Goal: Obtain resource: Obtain resource

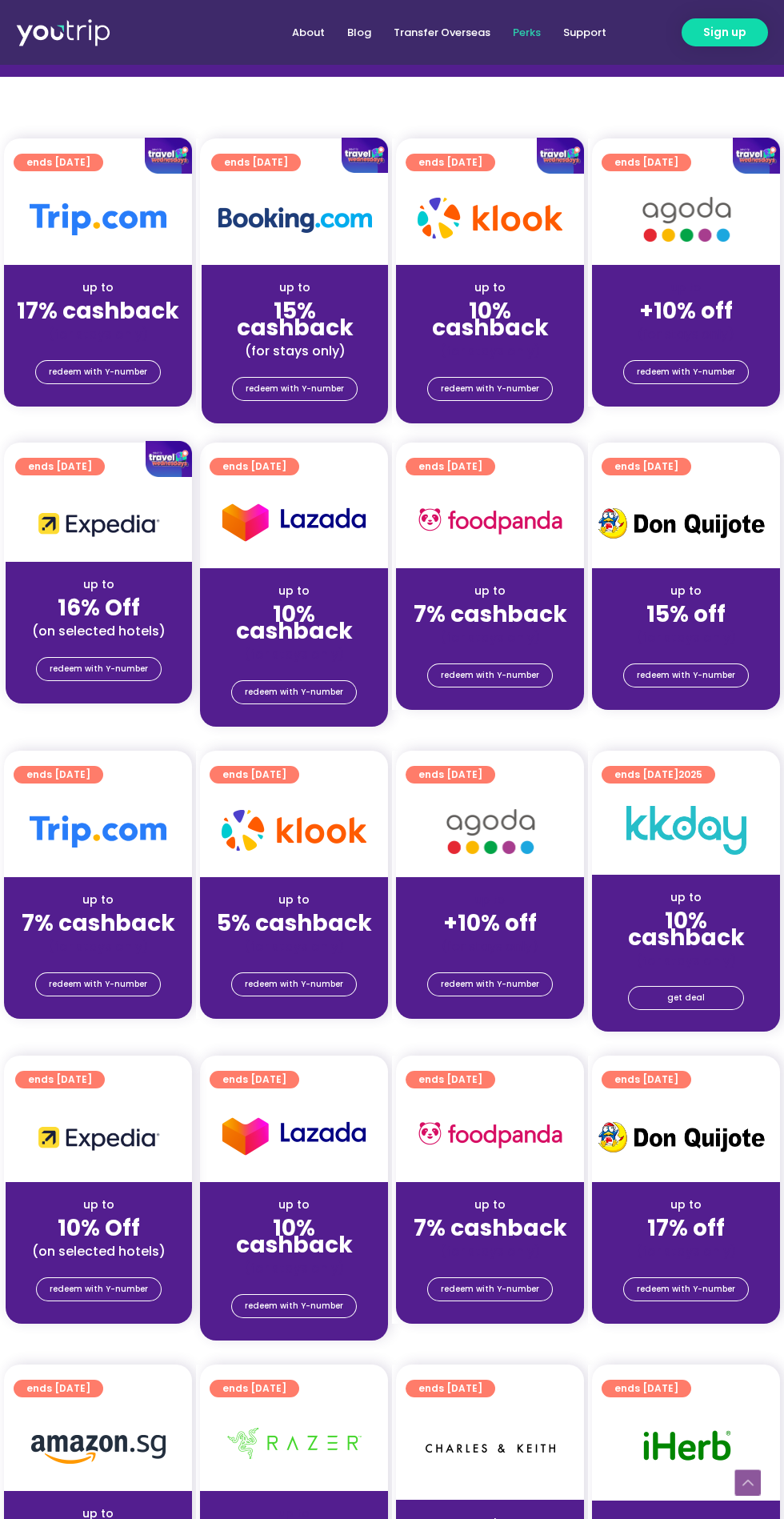
scroll to position [327, 0]
click at [119, 1278] on span "redeem with Y-number" at bounding box center [99, 1289] width 99 height 23
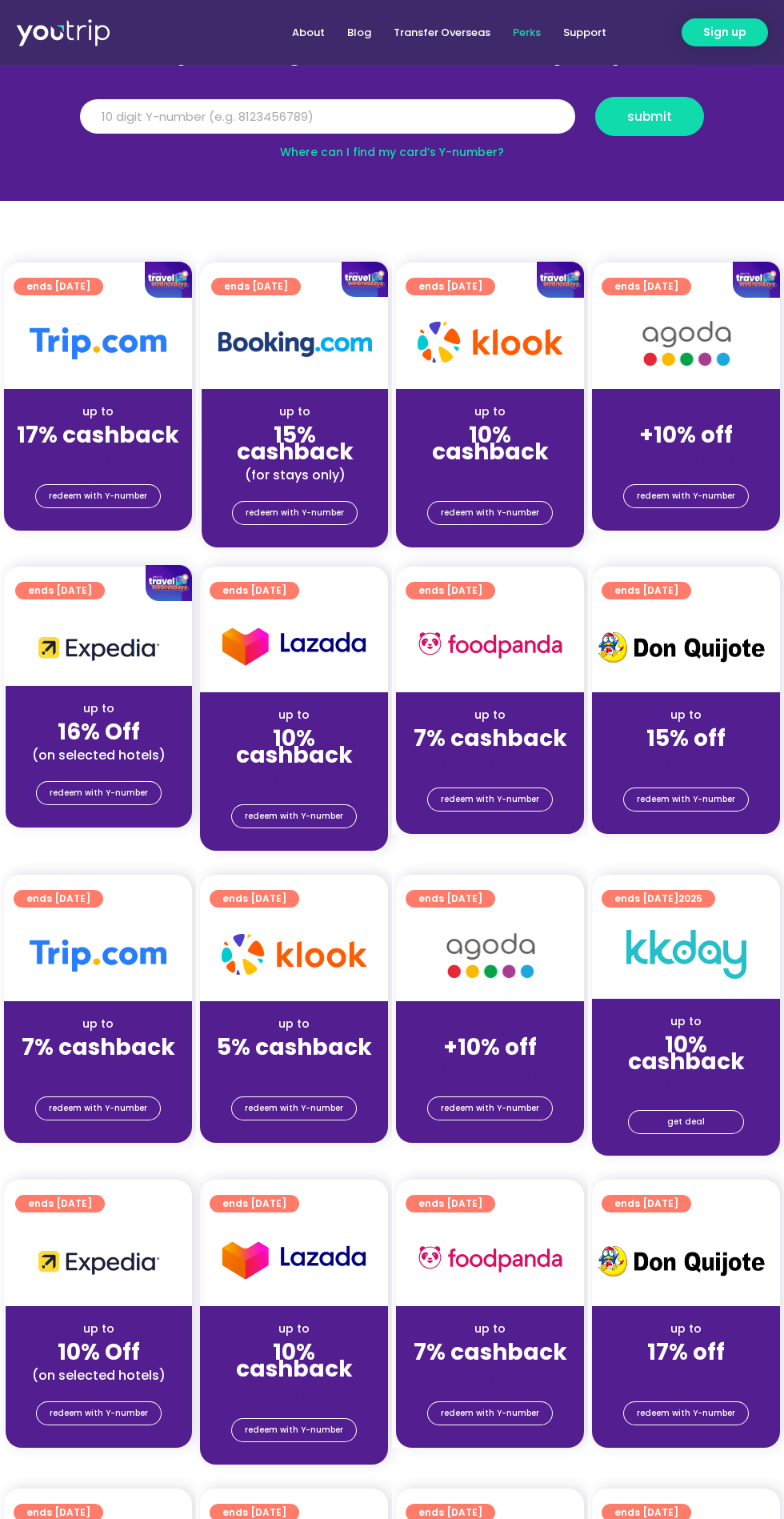
scroll to position [183, 0]
